Goal: Task Accomplishment & Management: Manage account settings

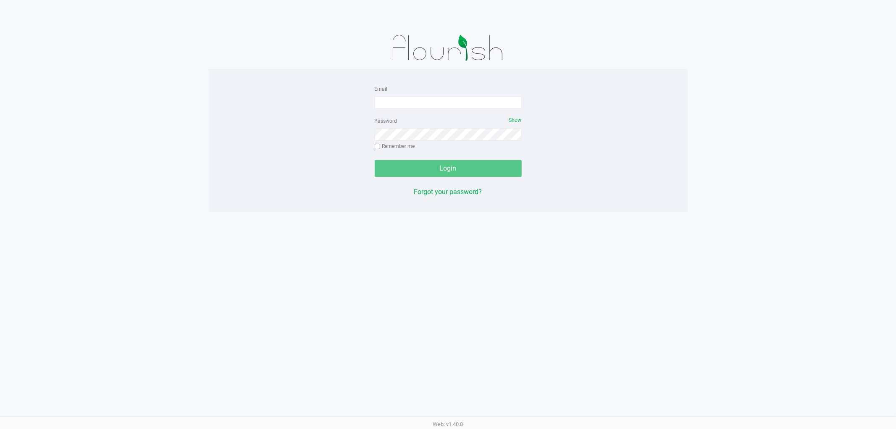
click at [434, 93] on div "Email" at bounding box center [448, 96] width 147 height 25
click at [431, 99] on input "Email" at bounding box center [448, 102] width 147 height 13
type input "[EMAIL_ADDRESS][DOMAIN_NAME]"
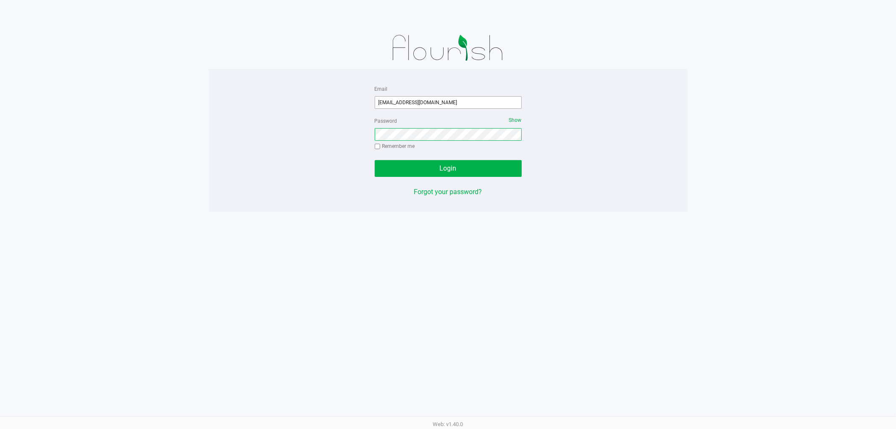
click at [375, 160] on button "Login" at bounding box center [448, 168] width 147 height 17
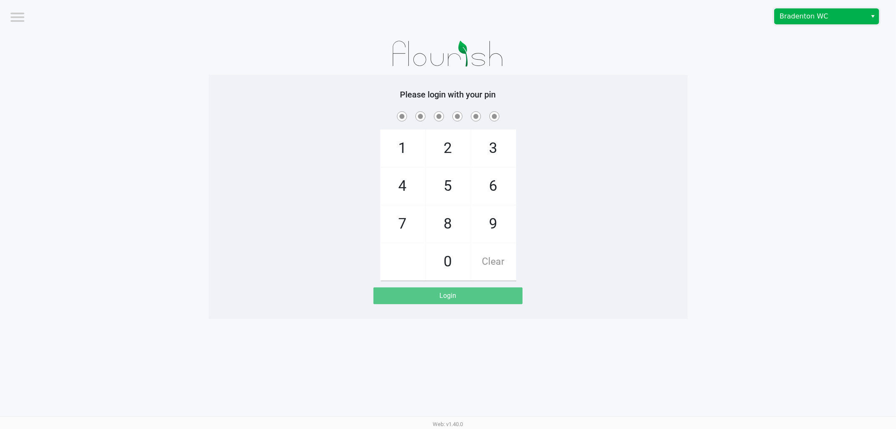
click at [845, 16] on span "Bradenton WC" at bounding box center [821, 16] width 82 height 10
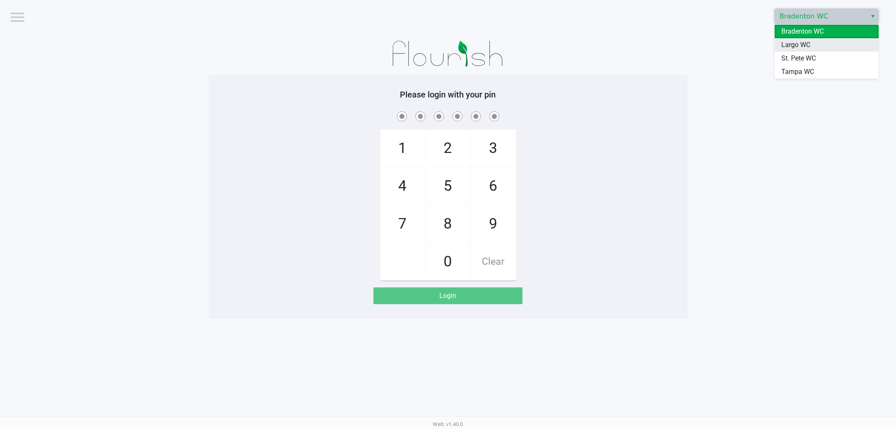
click at [810, 45] on span "Largo WC" at bounding box center [796, 45] width 29 height 10
click at [521, 11] on div "Largo WC" at bounding box center [676, 16] width 442 height 33
